Goal: Transaction & Acquisition: Purchase product/service

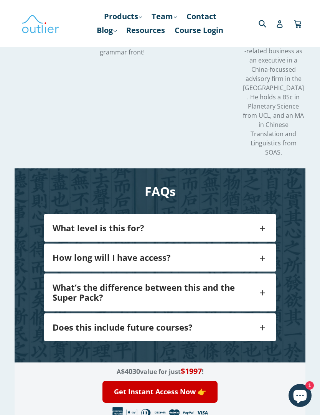
scroll to position [1693, 0]
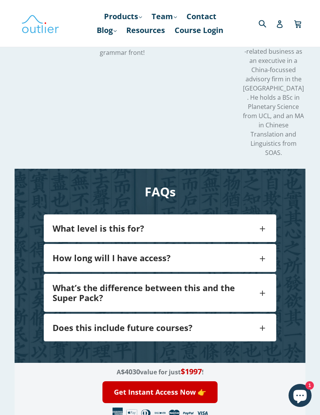
click at [260, 320] on span at bounding box center [262, 327] width 10 height 15
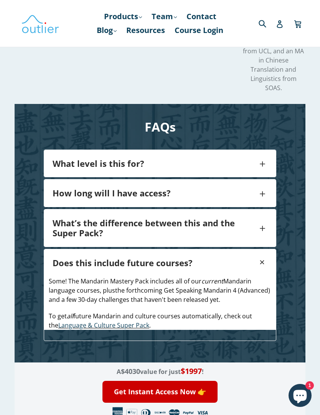
scroll to position [1758, 0]
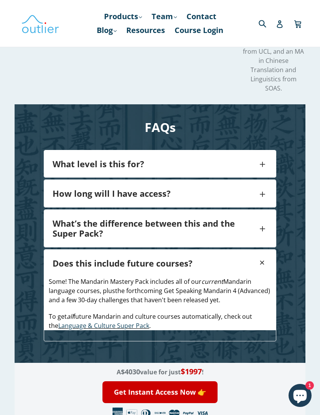
click at [258, 220] on span at bounding box center [262, 227] width 10 height 15
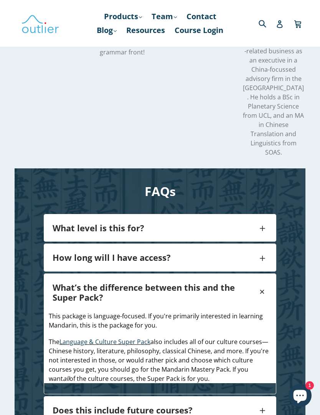
scroll to position [1692, 0]
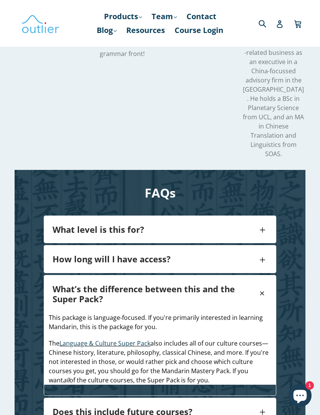
click at [167, 254] on h4 "How long will I have access?" at bounding box center [155, 259] width 205 height 10
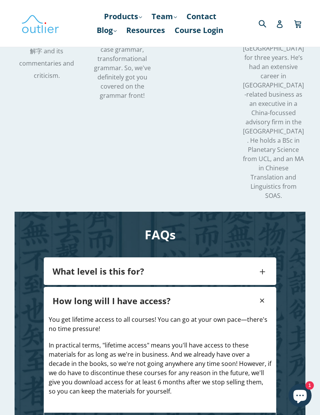
scroll to position [1649, 0]
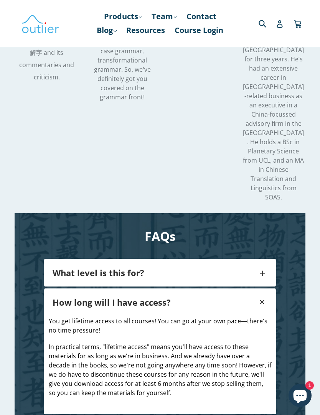
click at [260, 265] on span at bounding box center [262, 272] width 10 height 15
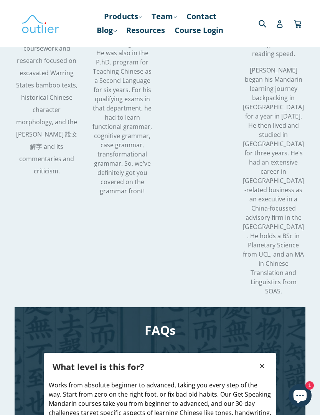
scroll to position [1550, 0]
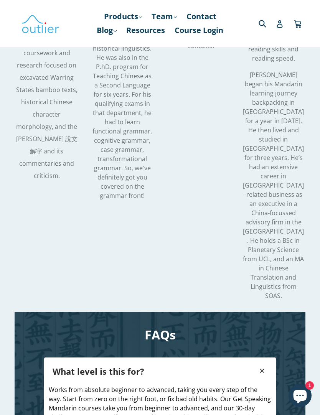
click at [268, 358] on div "What level is this for?" at bounding box center [160, 371] width 232 height 27
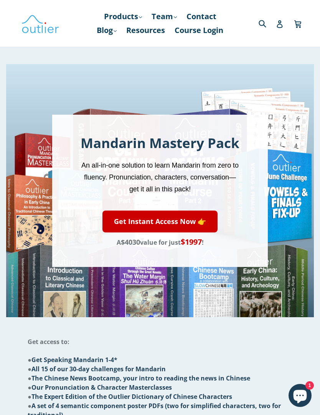
scroll to position [0, 0]
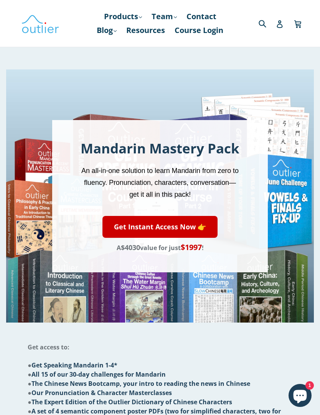
click at [194, 227] on link "Get Instant Access Now 👉" at bounding box center [159, 227] width 115 height 22
click at [281, 26] on icon at bounding box center [280, 24] width 8 height 8
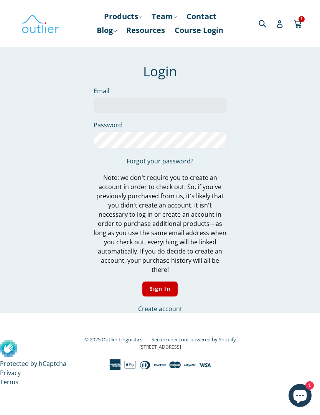
click at [190, 107] on input "Email" at bounding box center [160, 105] width 133 height 16
type input "[EMAIL_ADDRESS][PERSON_NAME][DOMAIN_NAME]"
click at [160, 281] on input "Sign In" at bounding box center [160, 288] width 36 height 15
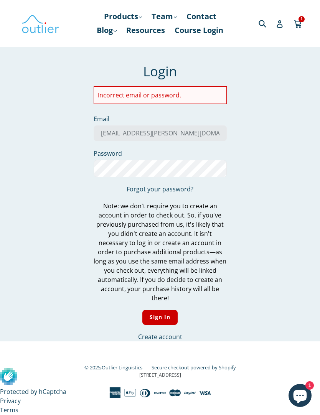
type input "[EMAIL_ADDRESS][PERSON_NAME][DOMAIN_NAME]"
click at [195, 132] on input "[EMAIL_ADDRESS][PERSON_NAME][DOMAIN_NAME]" at bounding box center [160, 133] width 133 height 16
click at [284, 170] on div "We've sent you an email with a link to update your password. Login Incorrect em…" at bounding box center [154, 202] width 289 height 278
click at [164, 310] on input "Sign In" at bounding box center [160, 317] width 36 height 15
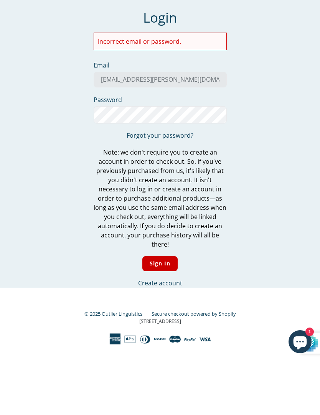
scroll to position [10, 0]
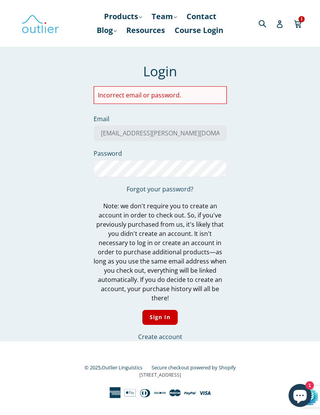
click at [166, 310] on input "Sign In" at bounding box center [160, 317] width 36 height 15
click at [192, 125] on input "[EMAIL_ADDRESS][PERSON_NAME][DOMAIN_NAME]" at bounding box center [160, 133] width 133 height 16
type input "[EMAIL_ADDRESS][PERSON_NAME][DOMAIN_NAME]"
click at [288, 183] on div "We've sent you an email with a link to update your password. Login Incorrect em…" at bounding box center [154, 202] width 289 height 278
click at [173, 310] on input "Sign In" at bounding box center [160, 317] width 36 height 15
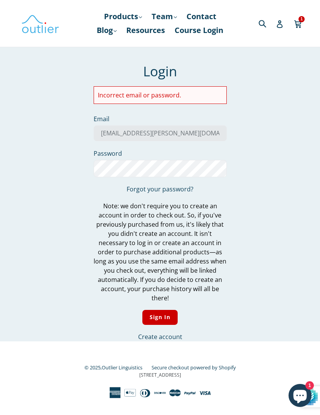
click at [164, 310] on input "Sign In" at bounding box center [160, 317] width 36 height 15
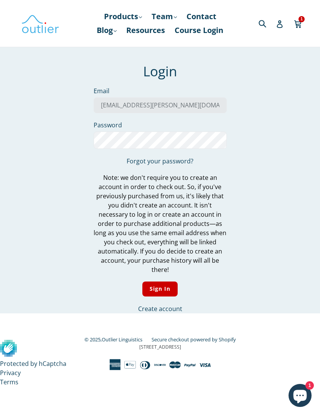
type input "[EMAIL_ADDRESS][PERSON_NAME][DOMAIN_NAME]"
click at [161, 283] on input "Sign In" at bounding box center [160, 288] width 36 height 15
click at [167, 281] on input "Sign In" at bounding box center [160, 288] width 36 height 15
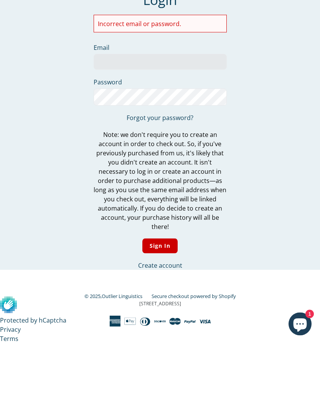
click at [136, 185] on link "Forgot your password?" at bounding box center [160, 189] width 67 height 8
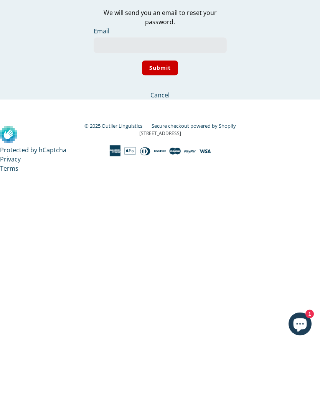
scroll to position [10, 0]
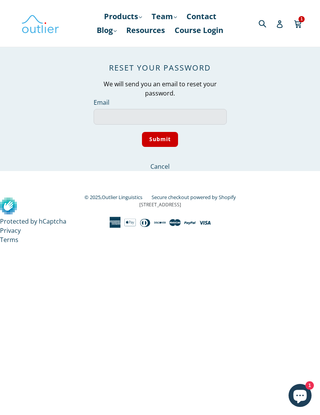
click at [112, 111] on input "Email" at bounding box center [160, 117] width 133 height 16
type input "saskia.kwast@t-online.de"
click at [155, 132] on input "Submit" at bounding box center [160, 139] width 36 height 15
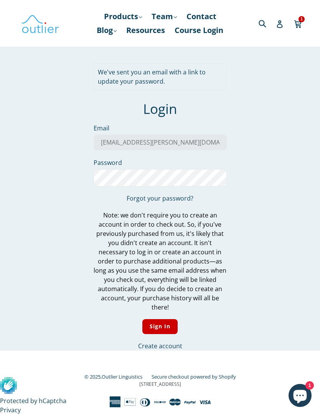
type input "saskia.kwast@t-online.de"
click at [190, 145] on input "saskia.kwast@t-online.de" at bounding box center [160, 143] width 133 height 16
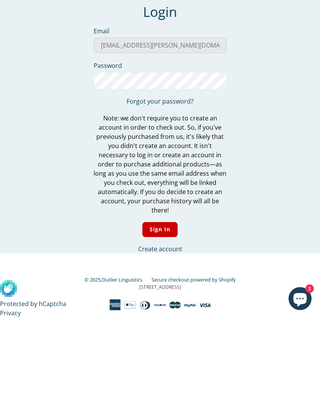
scroll to position [10, 0]
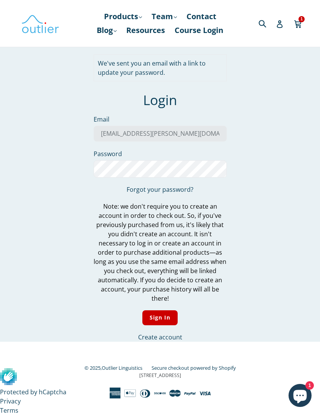
click at [308, 172] on div "We've sent you an email with a link to update your password. Login Email saskia…" at bounding box center [160, 197] width 320 height 287
click at [207, 29] on link "Course Login" at bounding box center [199, 30] width 56 height 14
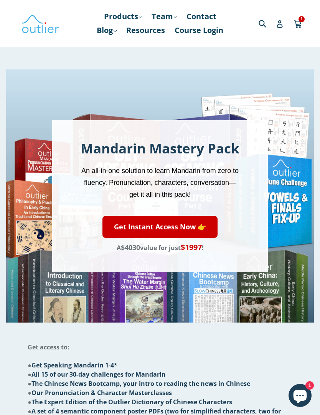
click at [123, 224] on link "Get Instant Access Now 👉" at bounding box center [159, 227] width 115 height 22
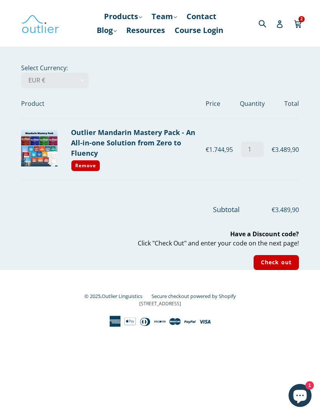
type input "1"
click at [81, 166] on link "Remove" at bounding box center [85, 166] width 29 height 12
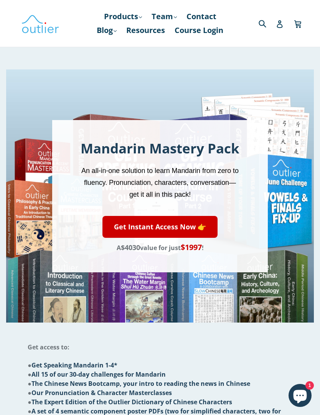
click at [118, 224] on link "Get Instant Access Now 👉" at bounding box center [159, 227] width 115 height 22
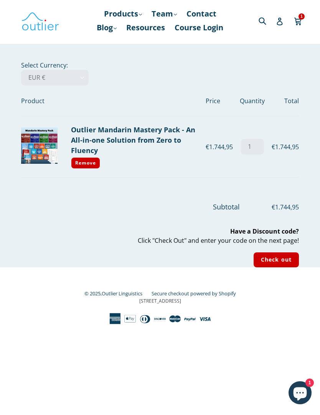
click at [284, 260] on input "Check out" at bounding box center [275, 262] width 45 height 15
